Goal: Book appointment/travel/reservation

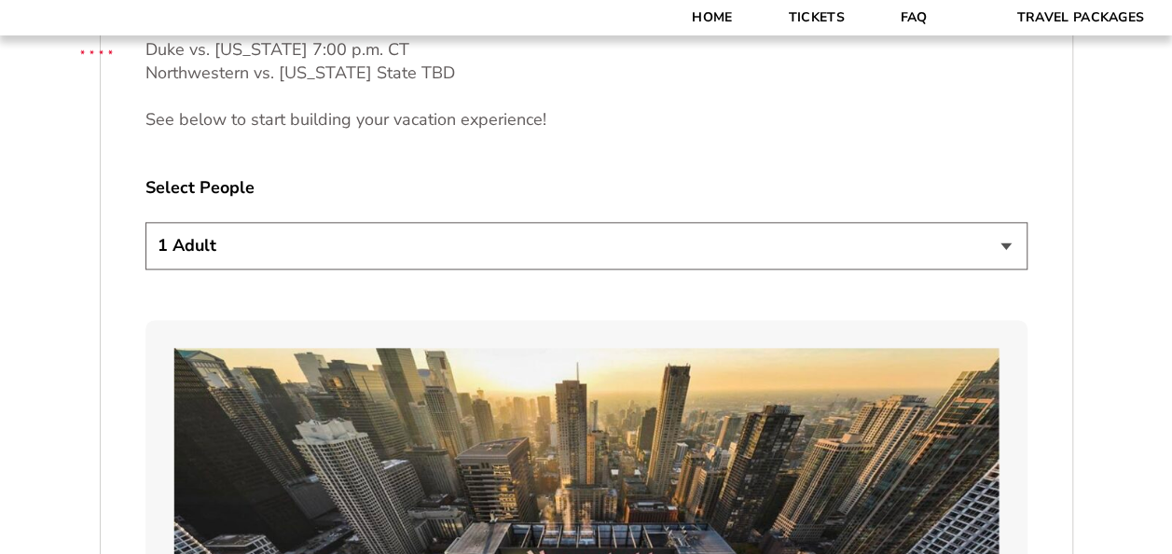
scroll to position [1156, 0]
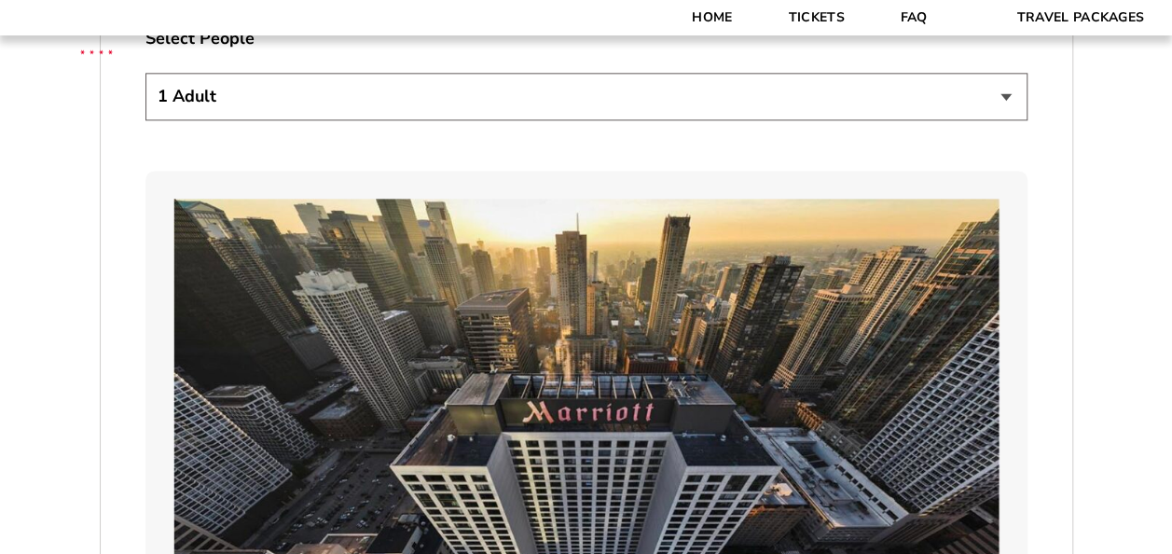
click at [500, 82] on select "1 Adult 2 Adults 3 Adults 4 Adults 2 Adults + 1 Child 2 Adults + 2 Children 2 A…" at bounding box center [586, 97] width 882 height 48
click at [145, 73] on select "1 Adult 2 Adults 3 Adults 4 Adults 2 Adults + 1 Child 2 Adults + 2 Children 2 A…" at bounding box center [586, 97] width 882 height 48
click at [463, 118] on select "1 Adult 2 Adults 3 Adults 4 Adults 2 Adults + 1 Child 2 Adults + 2 Children 2 A…" at bounding box center [586, 97] width 882 height 48
click at [145, 73] on select "1 Adult 2 Adults 3 Adults 4 Adults 2 Adults + 1 Child 2 Adults + 2 Children 2 A…" at bounding box center [586, 97] width 882 height 48
select select "3 Adults"
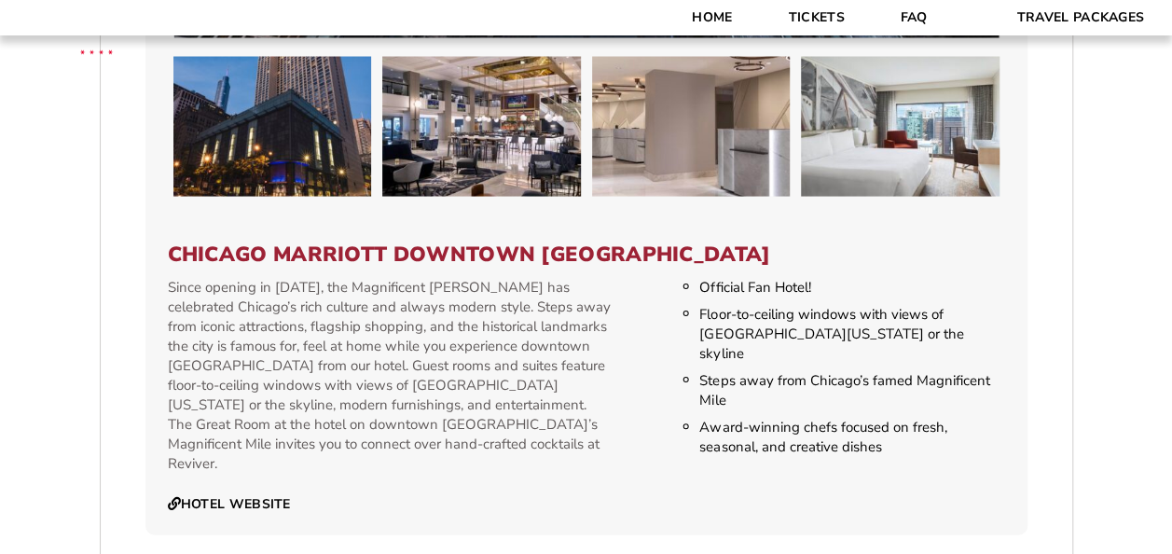
scroll to position [1716, 0]
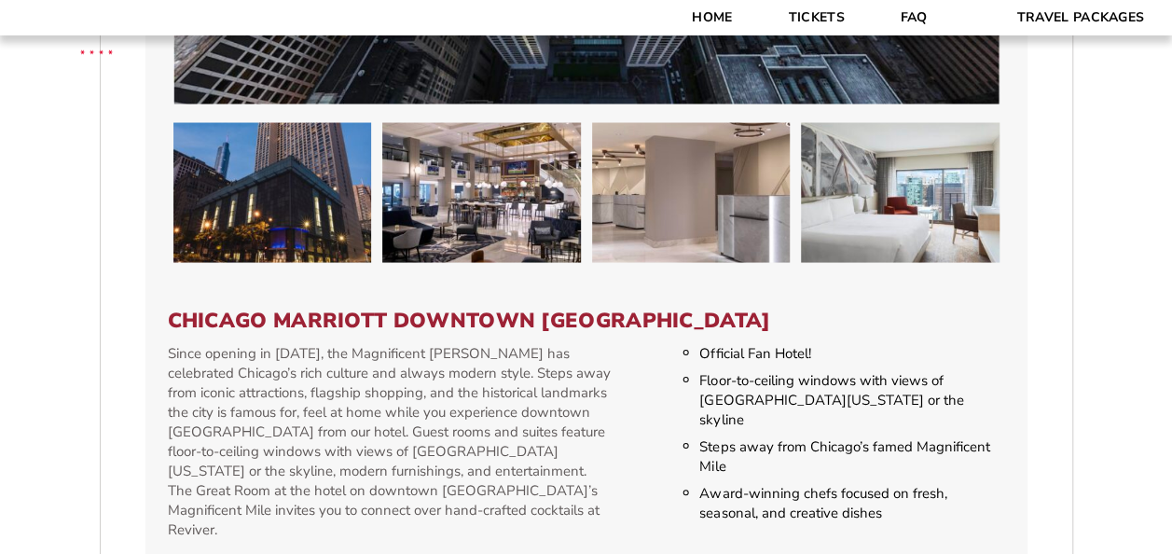
click at [533, 308] on h3 "Chicago Marriott Downtown [GEOGRAPHIC_DATA]" at bounding box center [586, 320] width 837 height 24
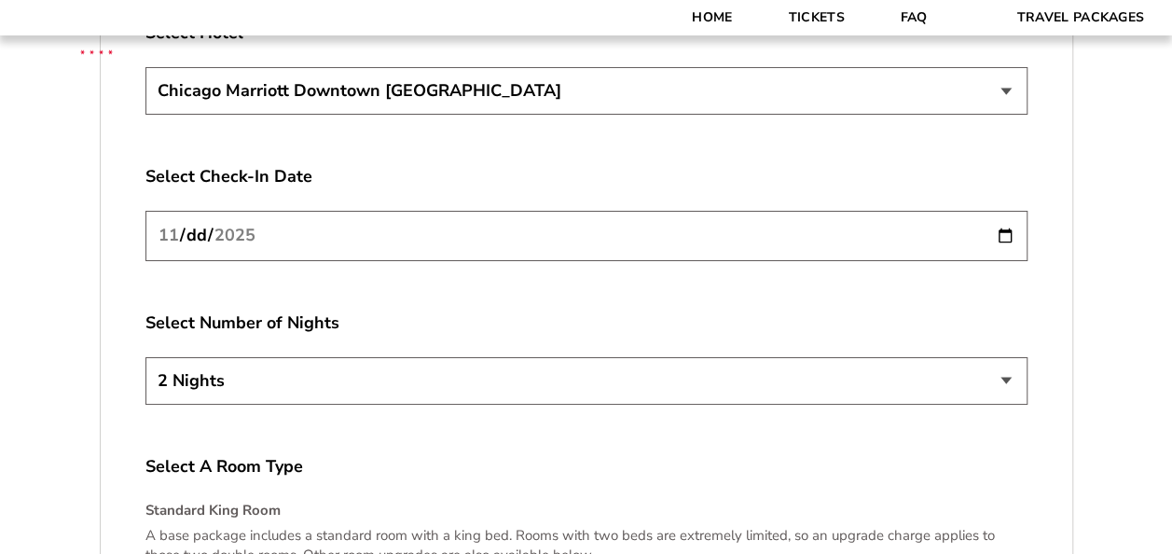
scroll to position [3319, 0]
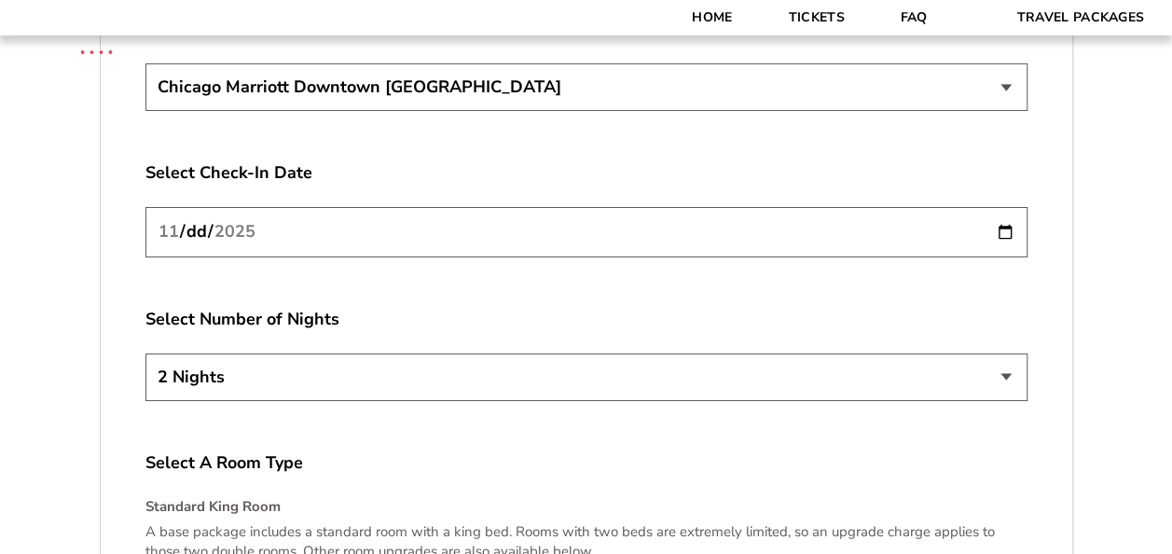
click at [1005, 207] on input "[DATE]" at bounding box center [586, 231] width 882 height 49
click at [354, 359] on select "2 Nights 3 Nights 4 Nights" at bounding box center [586, 377] width 882 height 48
click at [145, 353] on select "2 Nights 3 Nights 4 Nights" at bounding box center [586, 377] width 882 height 48
select select "3 Nights"
click at [376, 451] on label "Select A Room Type" at bounding box center [586, 462] width 882 height 23
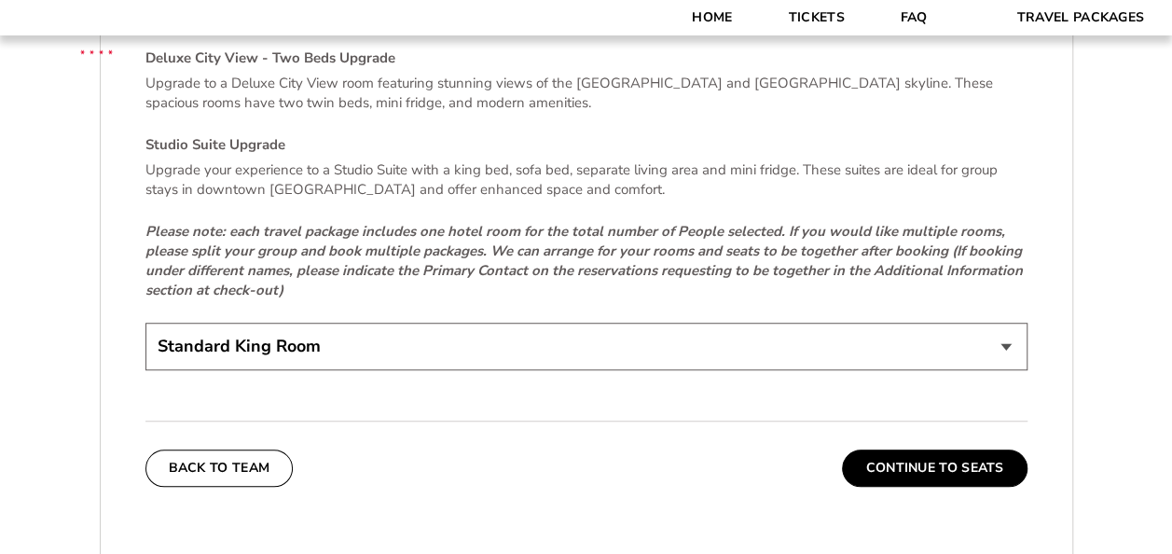
scroll to position [4065, 0]
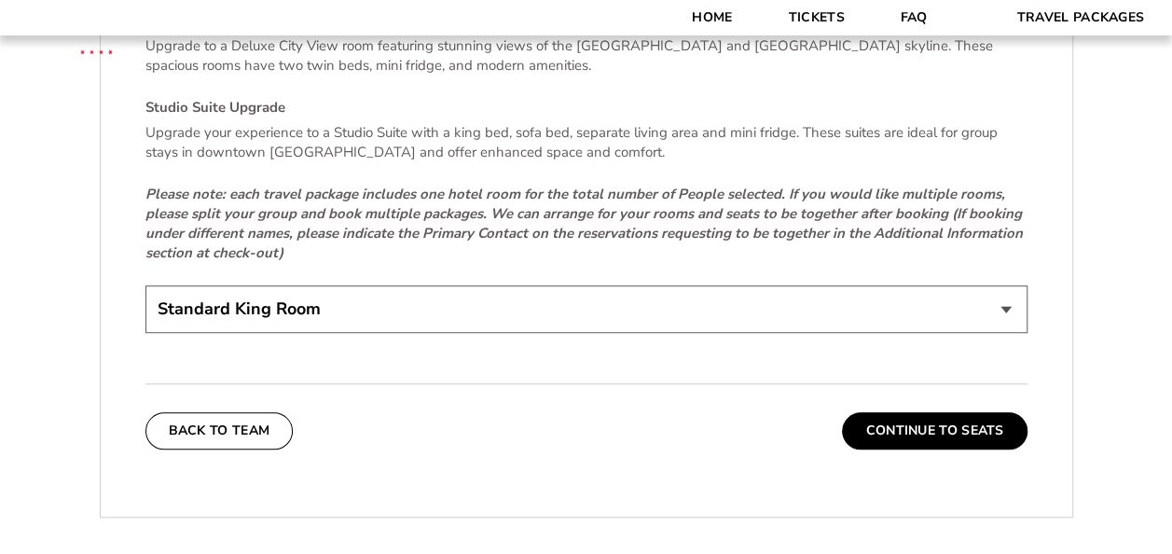
click at [333, 297] on select "Standard King Room Standard Room - Two Beds Upgrade (+$30 per night) Deluxe Cit…" at bounding box center [586, 309] width 882 height 48
select select "Standard Room - Two Beds Upgrade"
click at [145, 285] on select "Standard King Room Standard Room - Two Beds Upgrade (+$30 per night) Deluxe Cit…" at bounding box center [586, 309] width 882 height 48
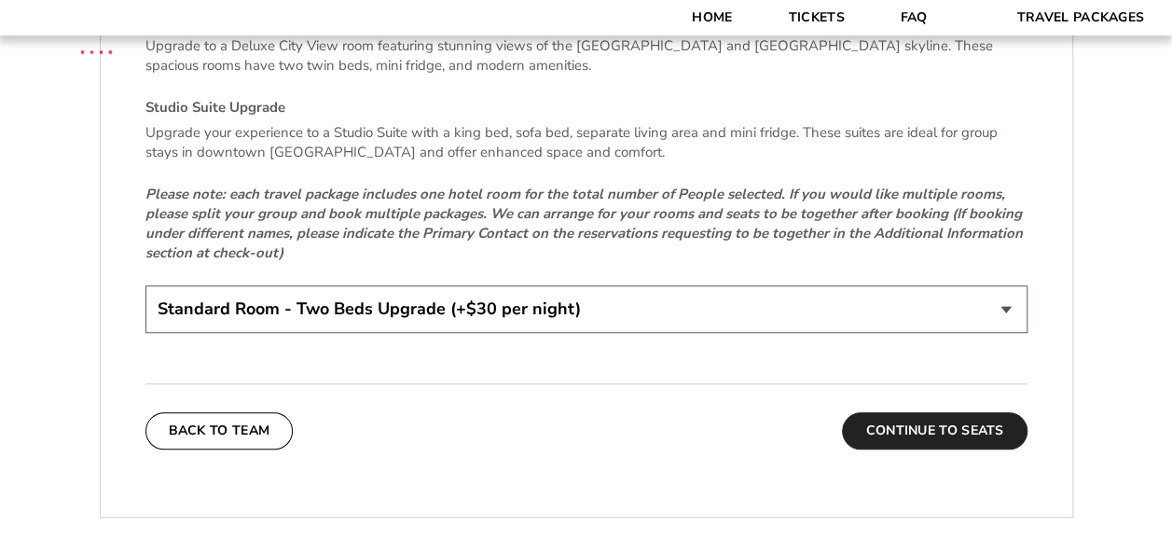
click at [884, 412] on button "Continue To Seats" at bounding box center [934, 430] width 185 height 37
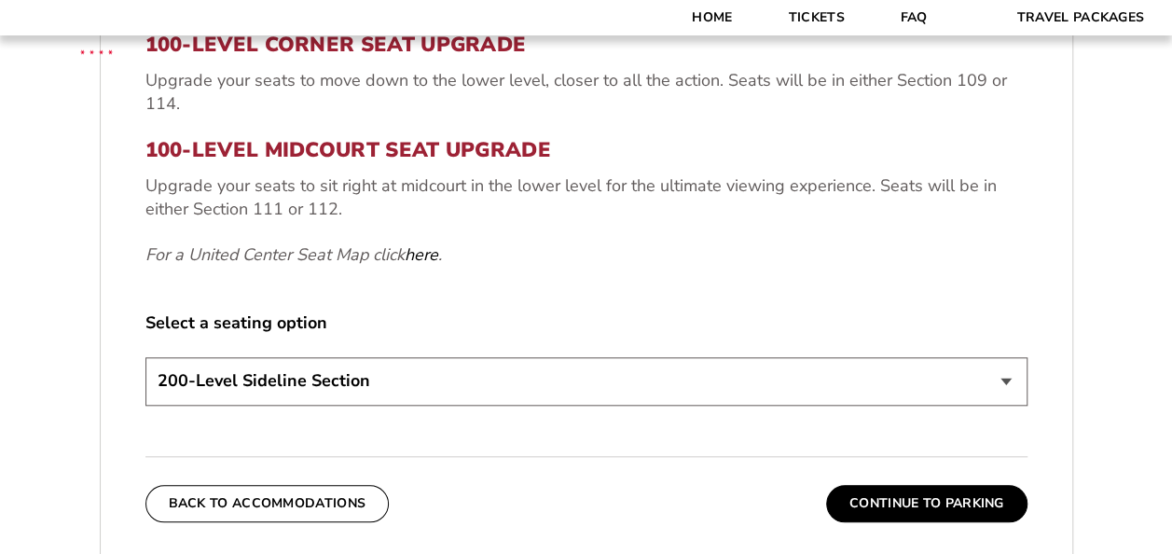
scroll to position [746, 0]
click at [591, 397] on select "200-Level Sideline Section 100-Level Corner Seat Upgrade (+$80 per person) 100-…" at bounding box center [586, 380] width 882 height 48
select select "100-Level Midcourt Seat Upgrade"
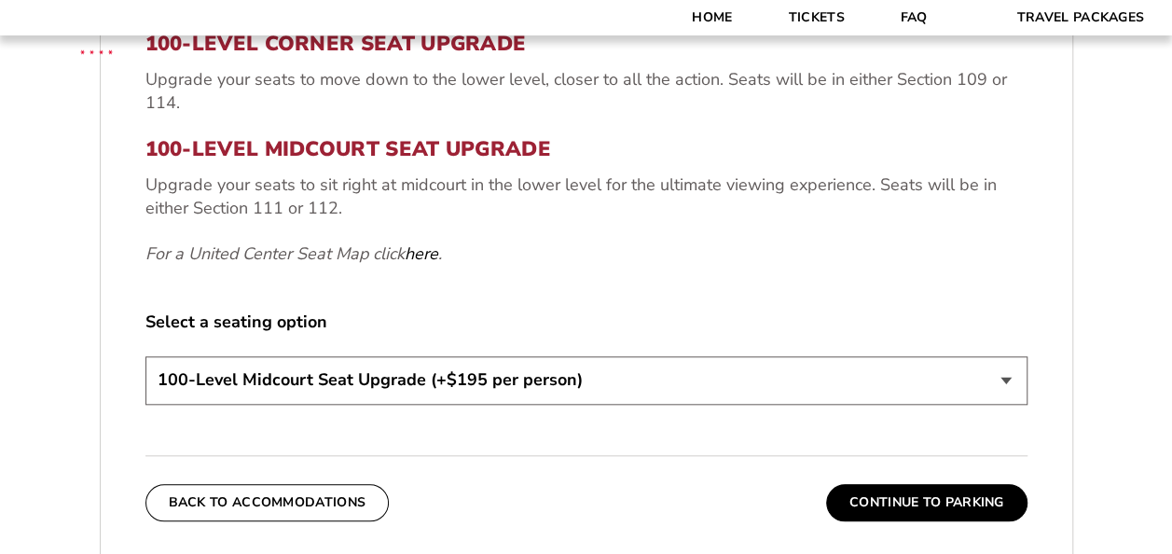
click at [145, 356] on select "200-Level Sideline Section 100-Level Corner Seat Upgrade (+$80 per person) 100-…" at bounding box center [586, 380] width 882 height 48
click at [859, 496] on button "Continue To Parking" at bounding box center [926, 502] width 201 height 37
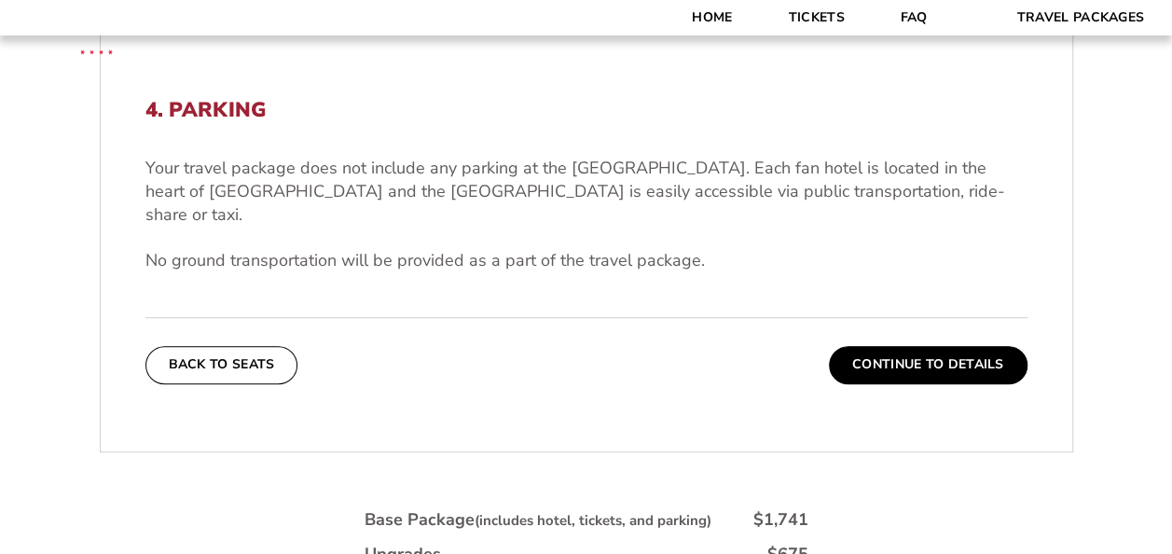
scroll to position [559, 0]
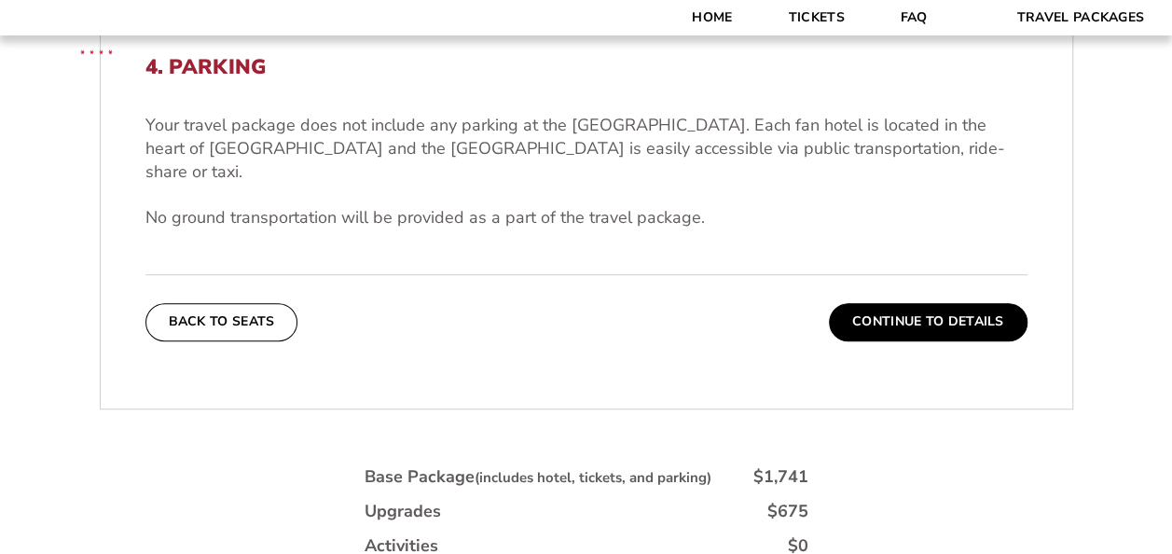
click at [880, 317] on div "4. Parking Your travel package does not include any parking at the [GEOGRAPHIC_…" at bounding box center [587, 197] width 972 height 375
click at [887, 307] on button "Continue To Details" at bounding box center [928, 321] width 199 height 37
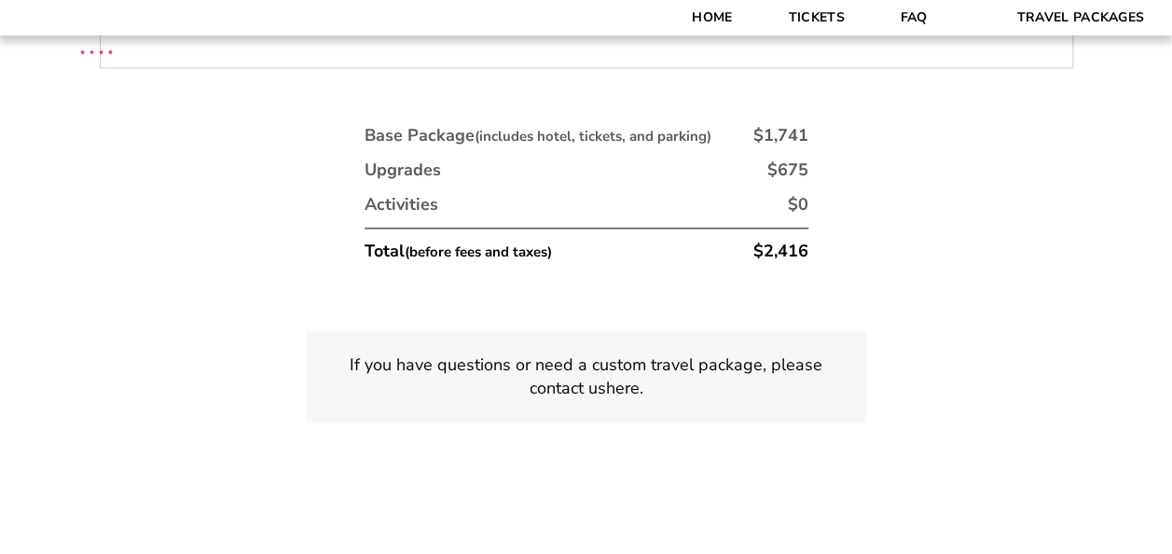
scroll to position [1231, 0]
